Goal: Task Accomplishment & Management: Use online tool/utility

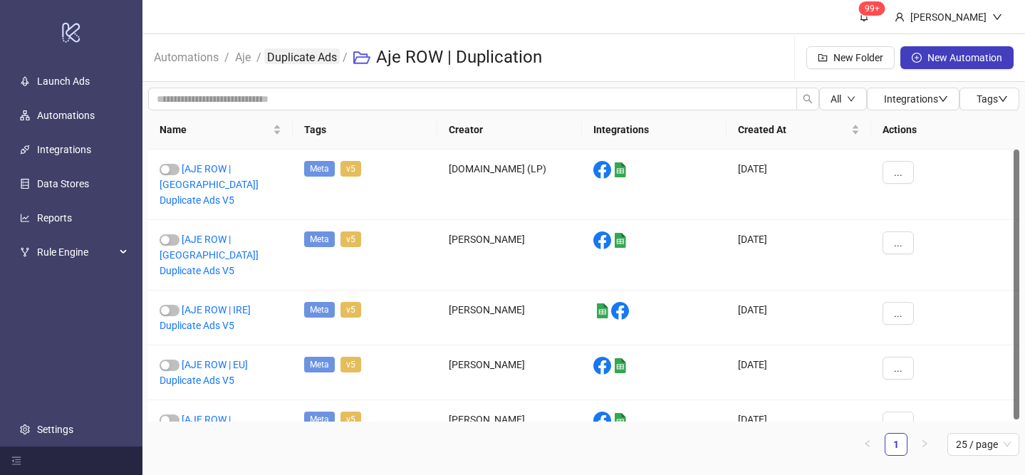
click at [266, 58] on link "Duplicate Ads" at bounding box center [302, 56] width 76 height 16
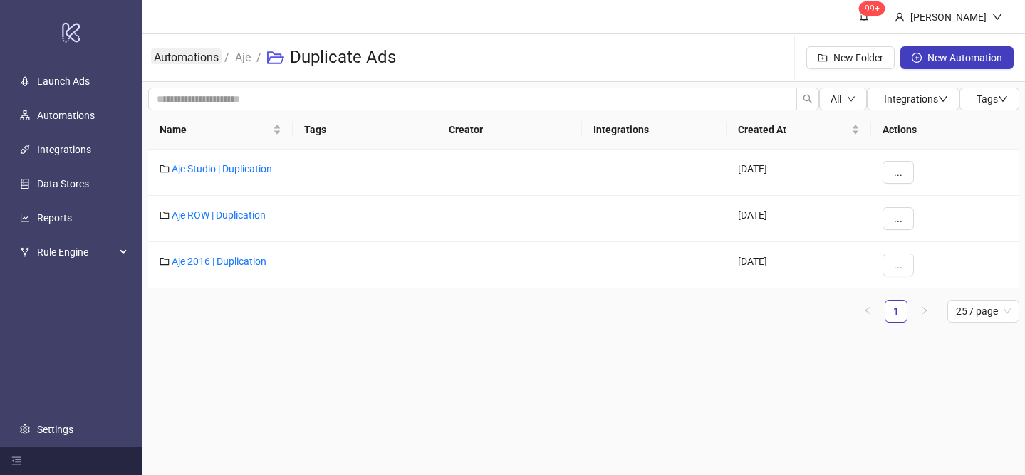
click at [206, 60] on link "Automations" at bounding box center [186, 56] width 71 height 16
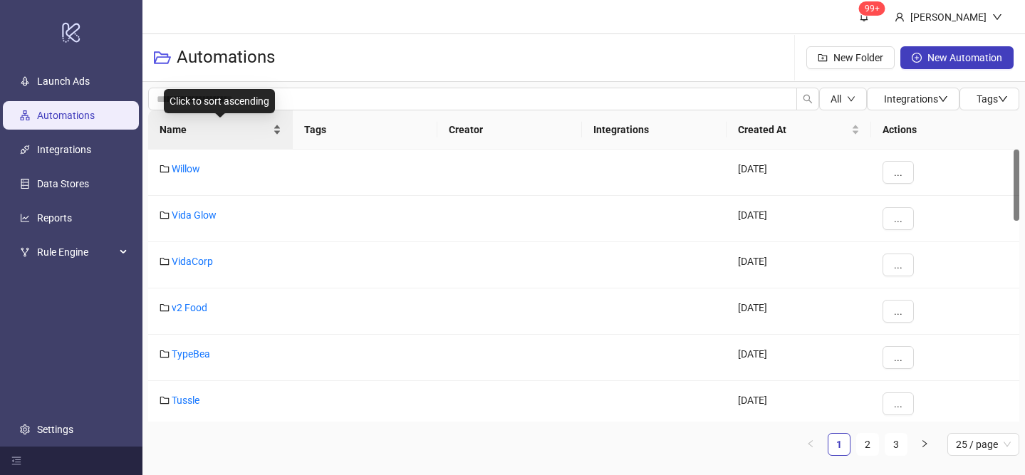
click at [276, 126] on div "Name" at bounding box center [221, 130] width 122 height 16
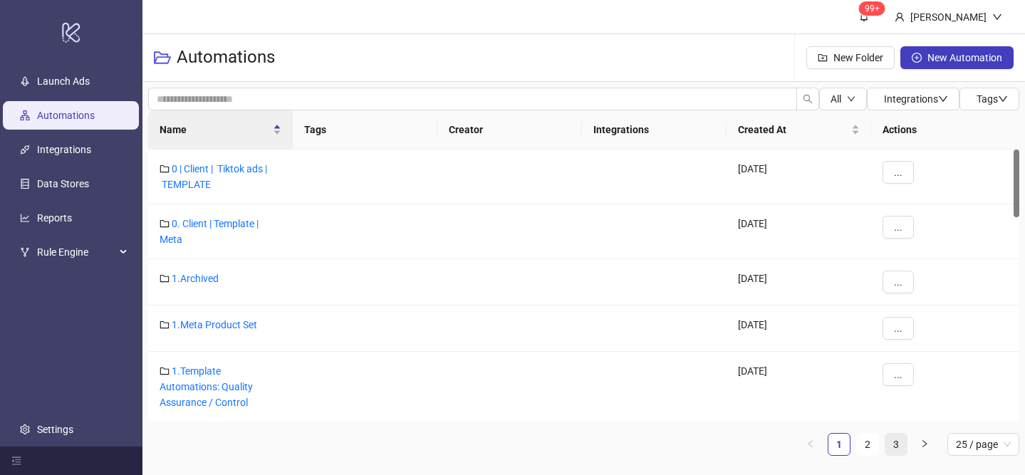
click at [901, 435] on link "3" at bounding box center [896, 444] width 21 height 21
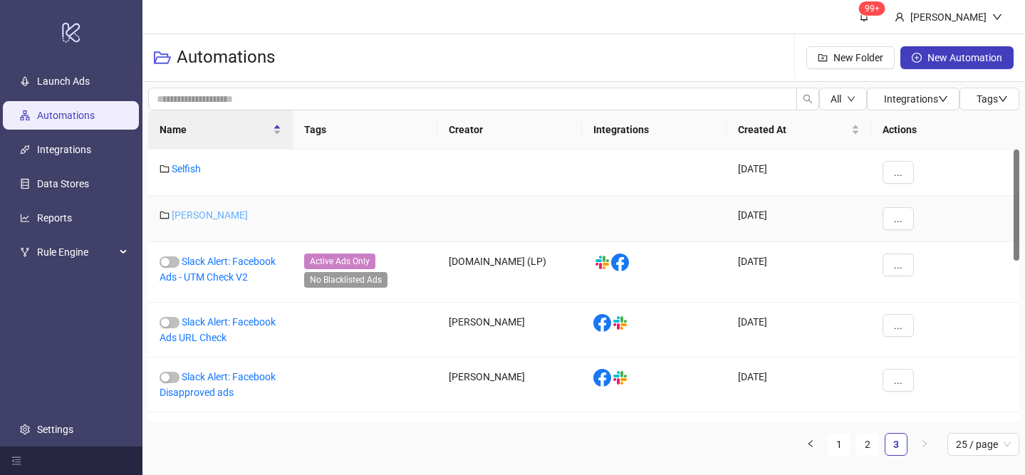
click at [202, 214] on link "[PERSON_NAME]" at bounding box center [210, 214] width 76 height 11
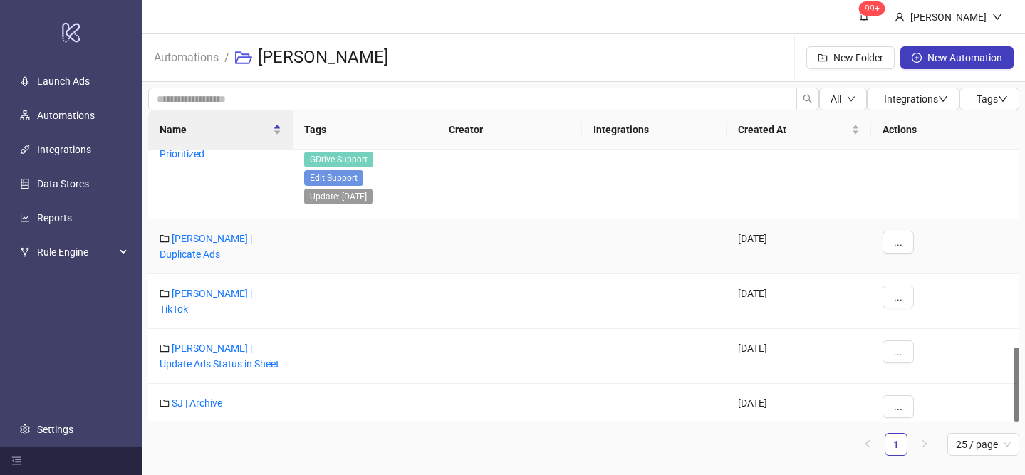
scroll to position [720, 0]
click at [226, 241] on link "[PERSON_NAME] | Duplicate Ads" at bounding box center [206, 246] width 93 height 27
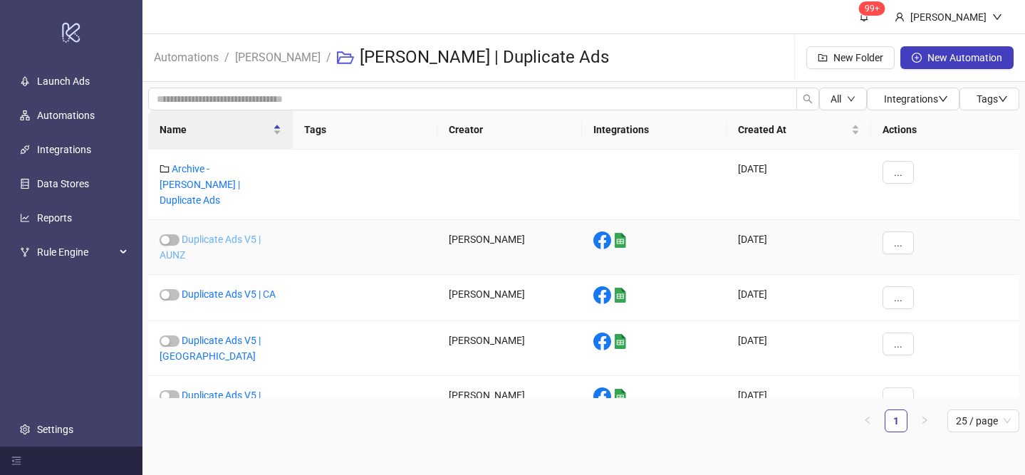
click at [226, 234] on link "Duplicate Ads V5 | AUNZ" at bounding box center [210, 247] width 101 height 27
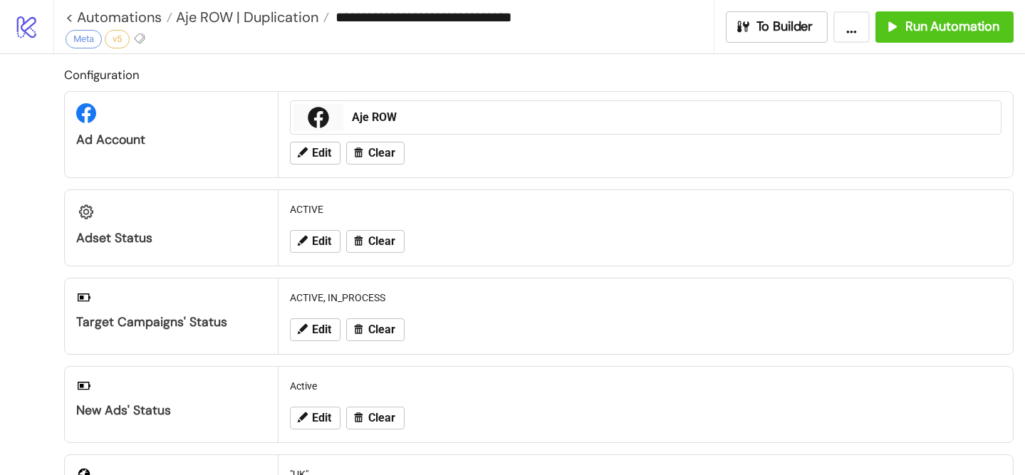
type input "**********"
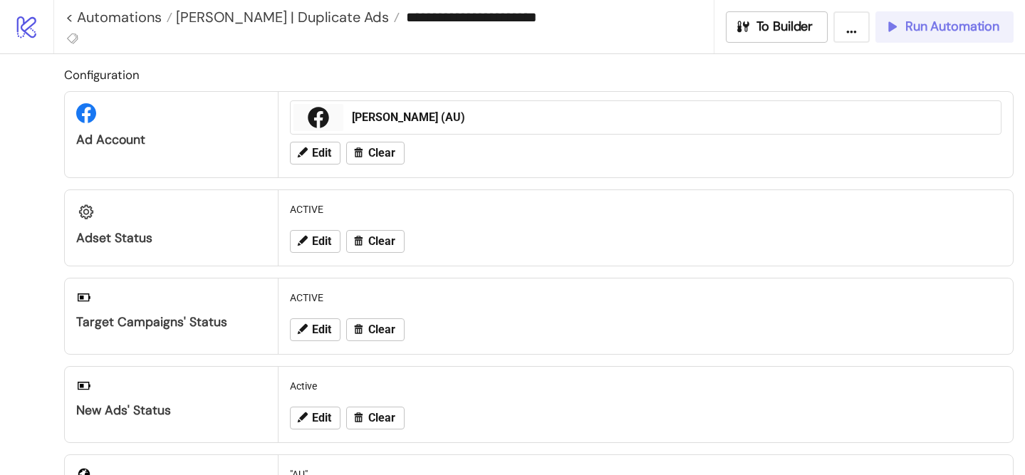
click at [936, 29] on span "Run Automation" at bounding box center [953, 27] width 94 height 16
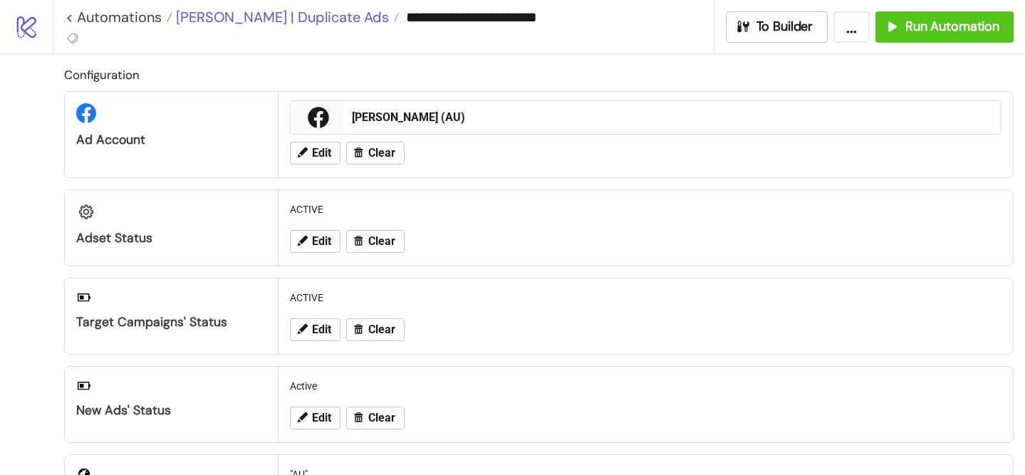
click at [311, 19] on span "[PERSON_NAME] | Duplicate Ads" at bounding box center [280, 17] width 217 height 19
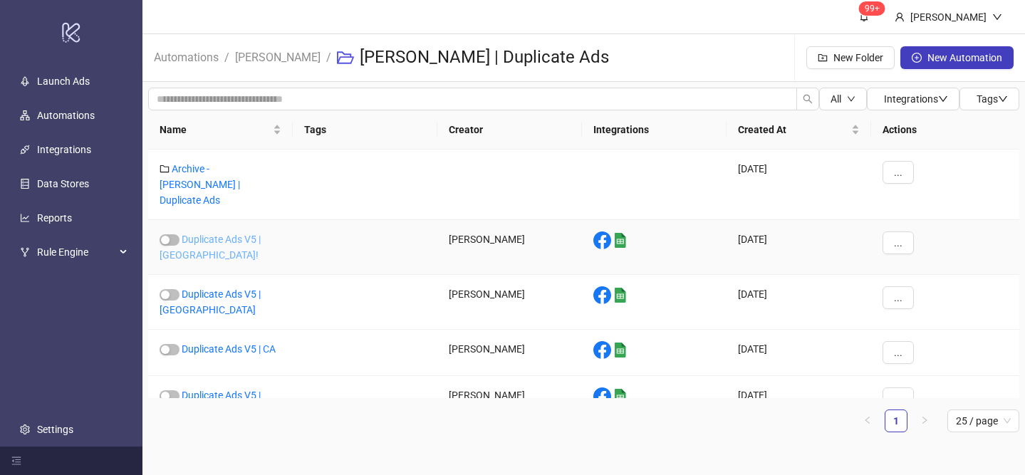
click at [261, 234] on link "Duplicate Ads V5 | [GEOGRAPHIC_DATA]!" at bounding box center [210, 247] width 101 height 27
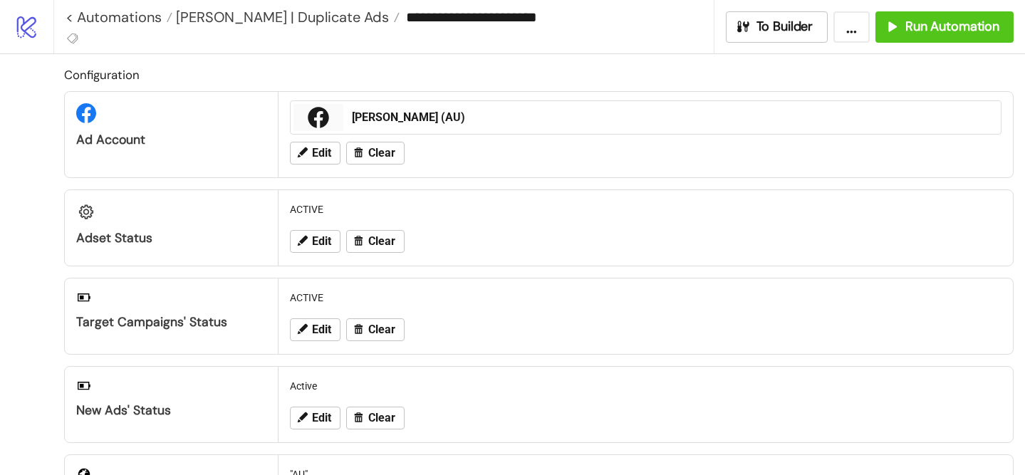
type input "**********"
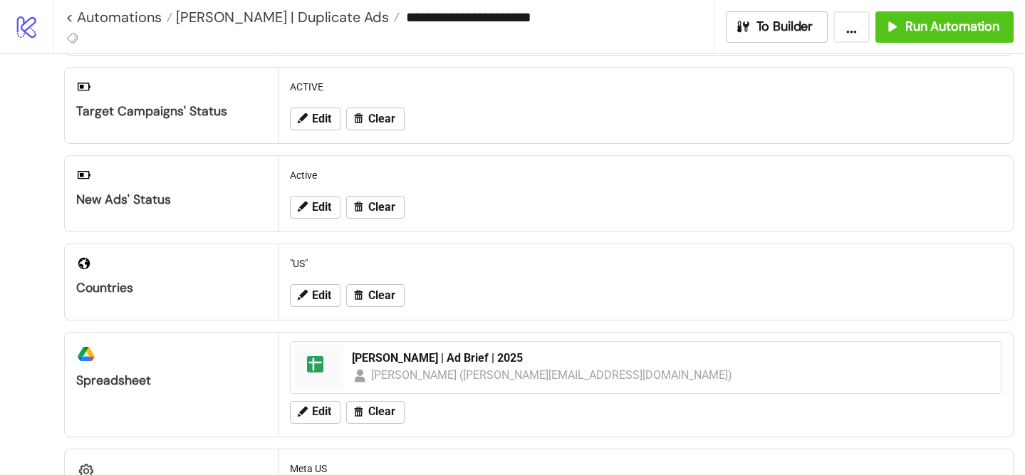
scroll to position [237, 0]
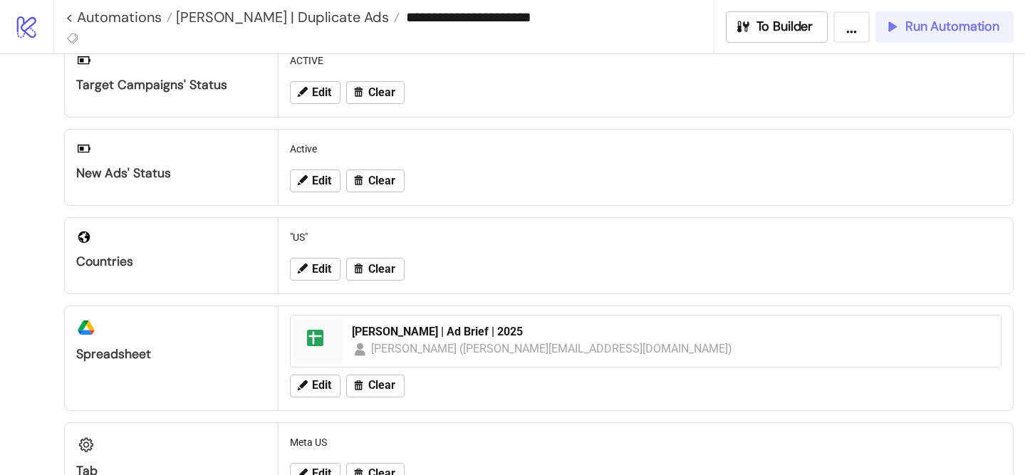
click at [941, 35] on button "Run Automation" at bounding box center [945, 26] width 138 height 31
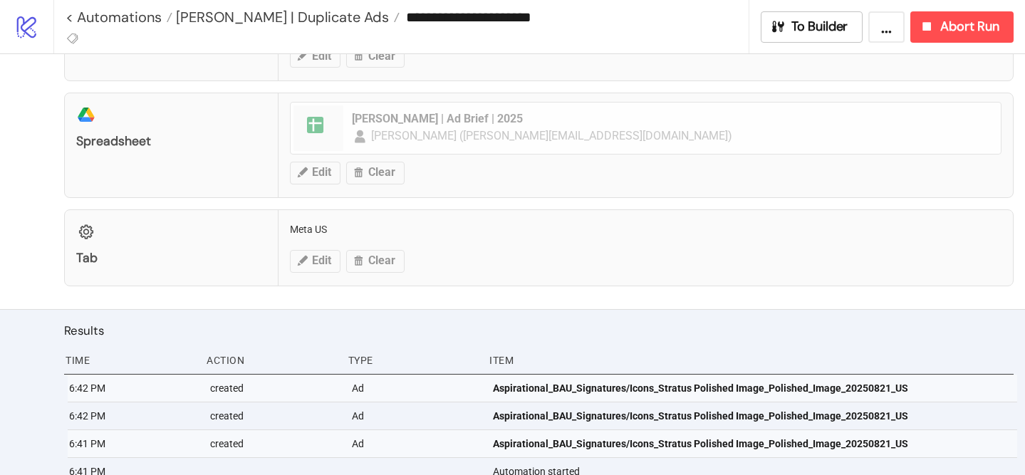
scroll to position [428, 0]
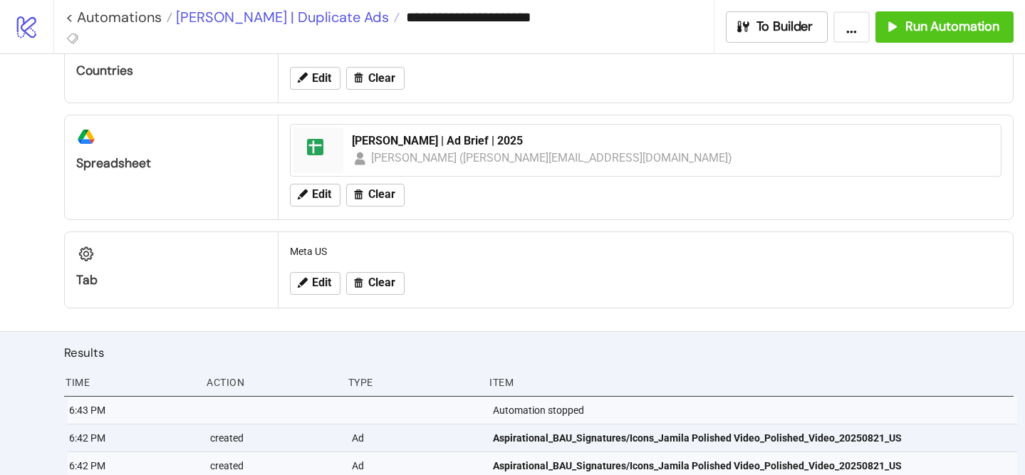
click at [298, 21] on span "[PERSON_NAME] | Duplicate Ads" at bounding box center [280, 17] width 217 height 19
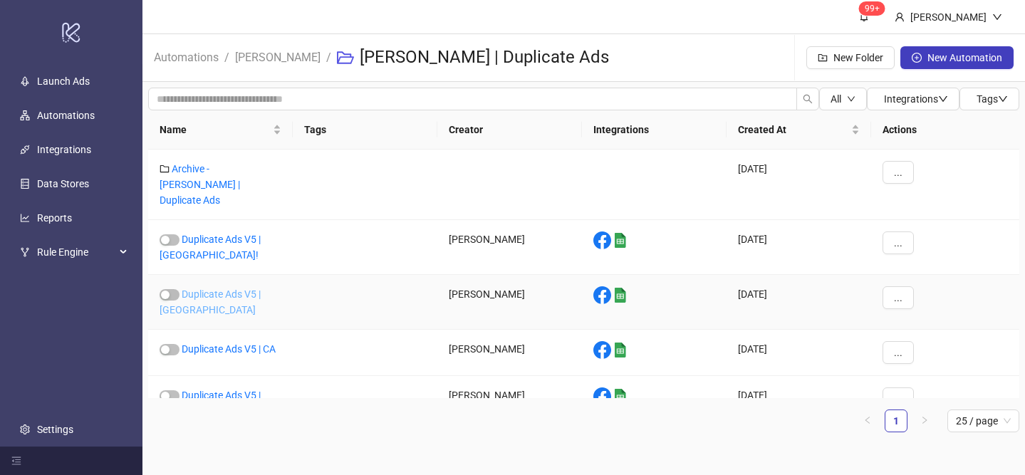
click at [256, 289] on link "Duplicate Ads V5 | [GEOGRAPHIC_DATA]" at bounding box center [210, 302] width 101 height 27
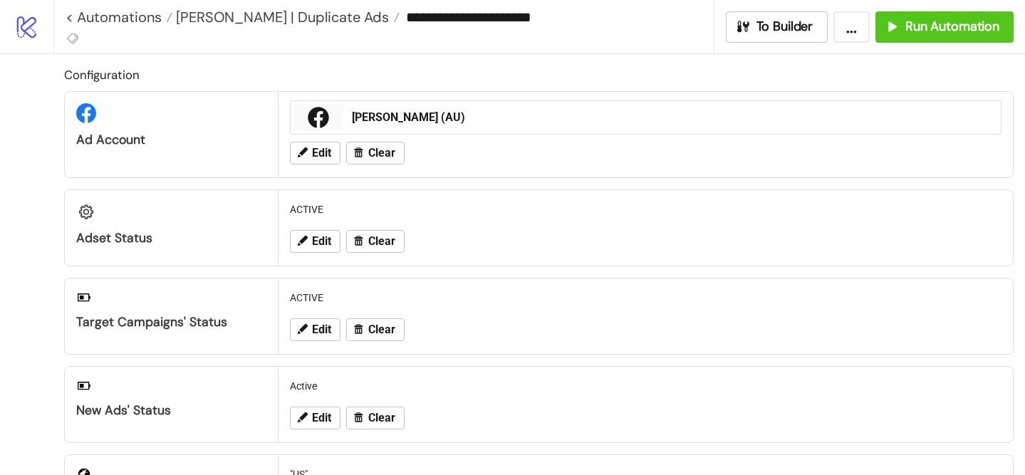
type input "**********"
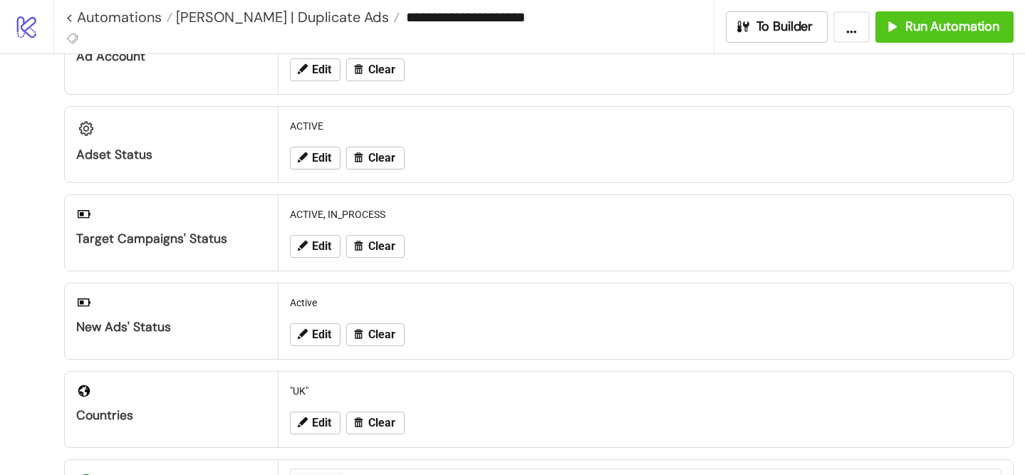
scroll to position [89, 0]
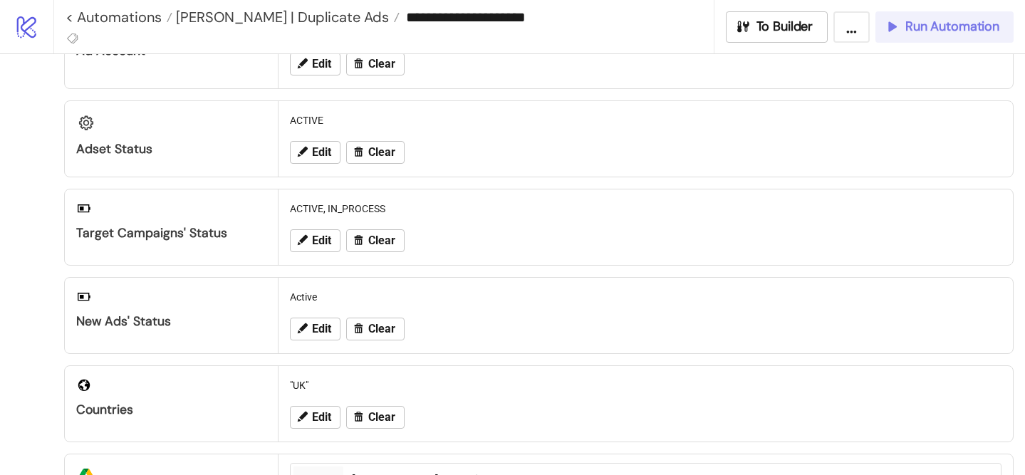
click at [953, 25] on span "Run Automation" at bounding box center [953, 27] width 94 height 16
